Goal: Information Seeking & Learning: Learn about a topic

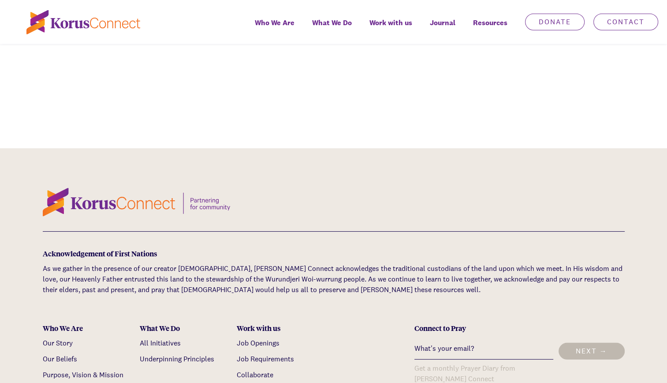
scroll to position [2470, 0]
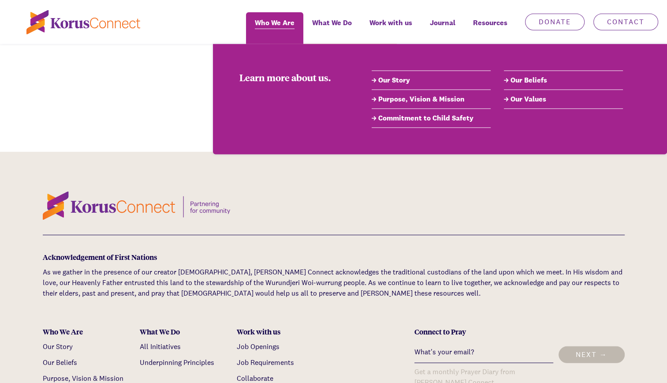
click at [284, 25] on span "Who We Are" at bounding box center [275, 22] width 40 height 13
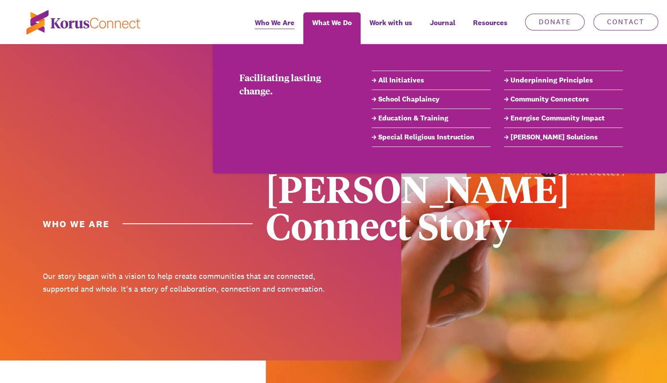
click at [519, 138] on link "[PERSON_NAME] Solutions" at bounding box center [563, 137] width 119 height 11
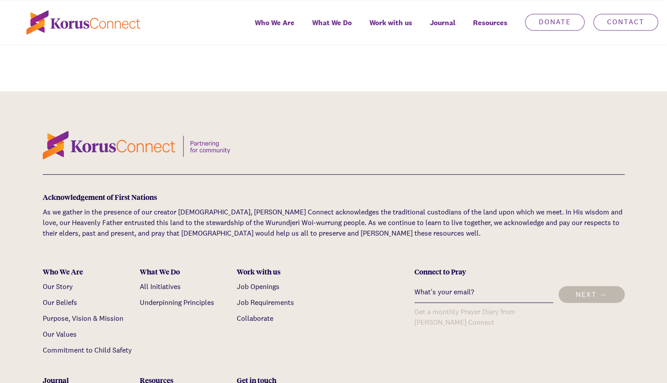
scroll to position [1544, 0]
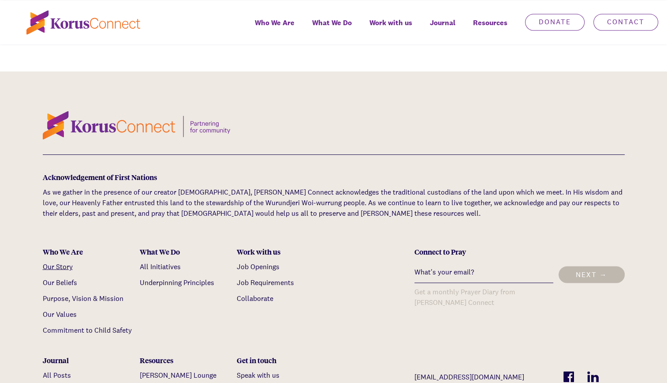
click at [70, 262] on link "Our Story" at bounding box center [58, 266] width 30 height 9
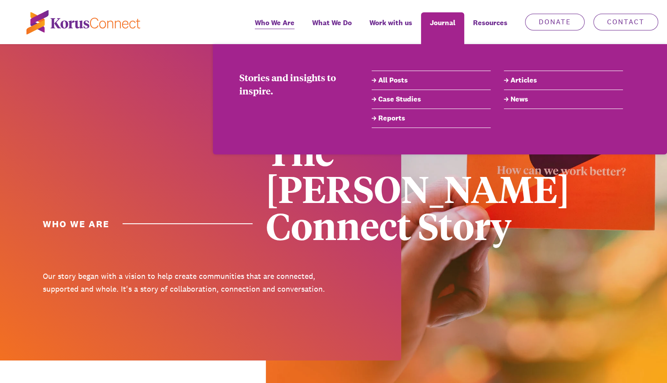
click at [384, 116] on link "Reports" at bounding box center [431, 118] width 119 height 11
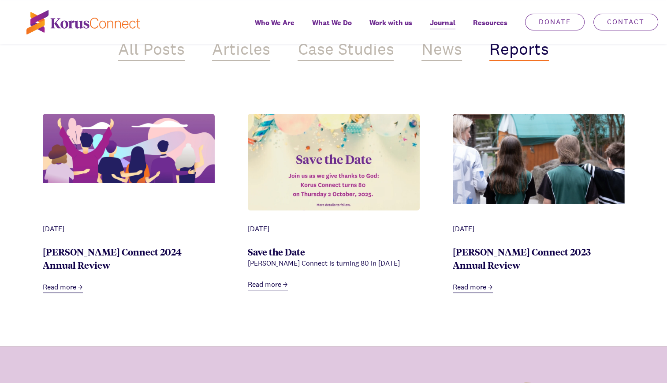
scroll to position [397, 0]
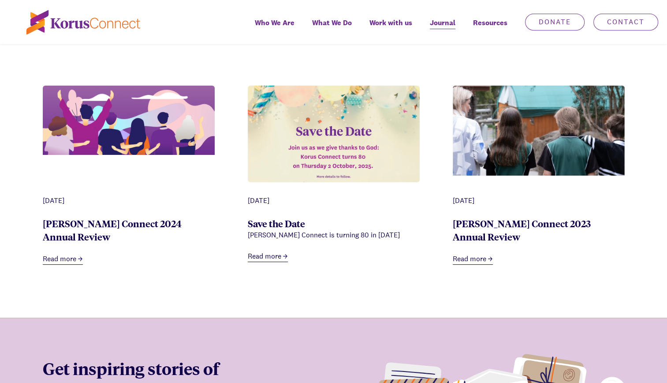
click at [76, 254] on link "Read more" at bounding box center [63, 259] width 40 height 11
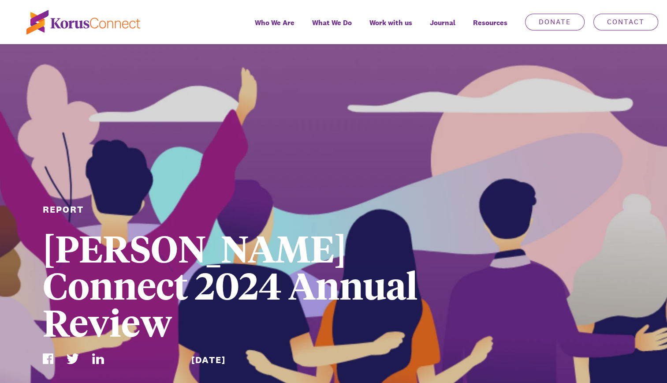
scroll to position [397, 0]
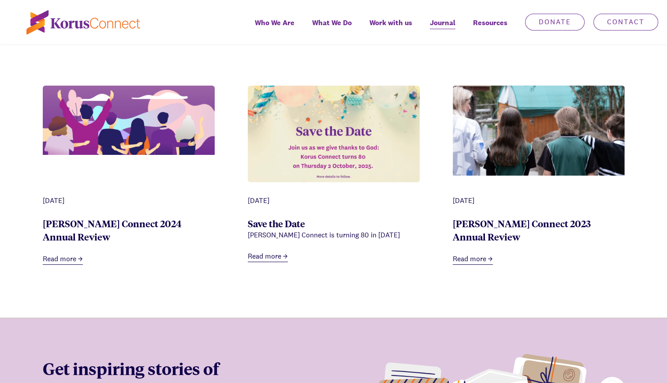
click at [272, 255] on link "Read more" at bounding box center [268, 256] width 40 height 11
